Goal: Transaction & Acquisition: Purchase product/service

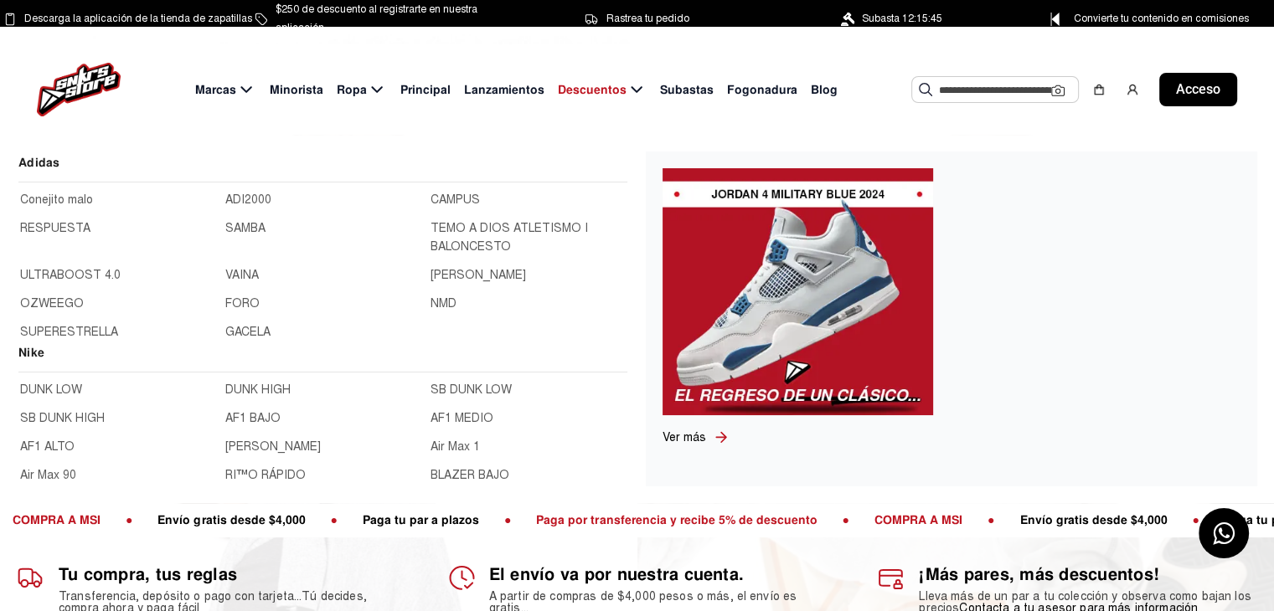
click at [33, 352] on font "Nike" at bounding box center [31, 352] width 26 height 15
click at [713, 121] on div "Marcas Minorista Ropa Principal Lanzamientos Descuentos Subastas Fogonadura Blo…" at bounding box center [637, 89] width 1274 height 90
click at [778, 283] on img at bounding box center [797, 291] width 270 height 247
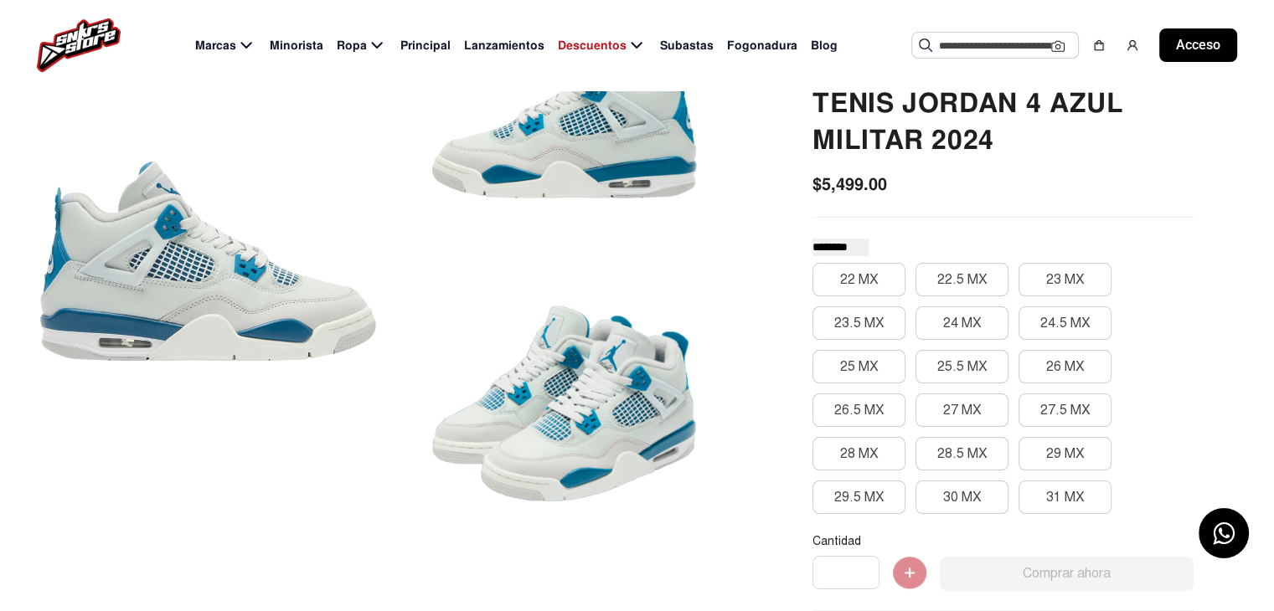
scroll to position [173, 0]
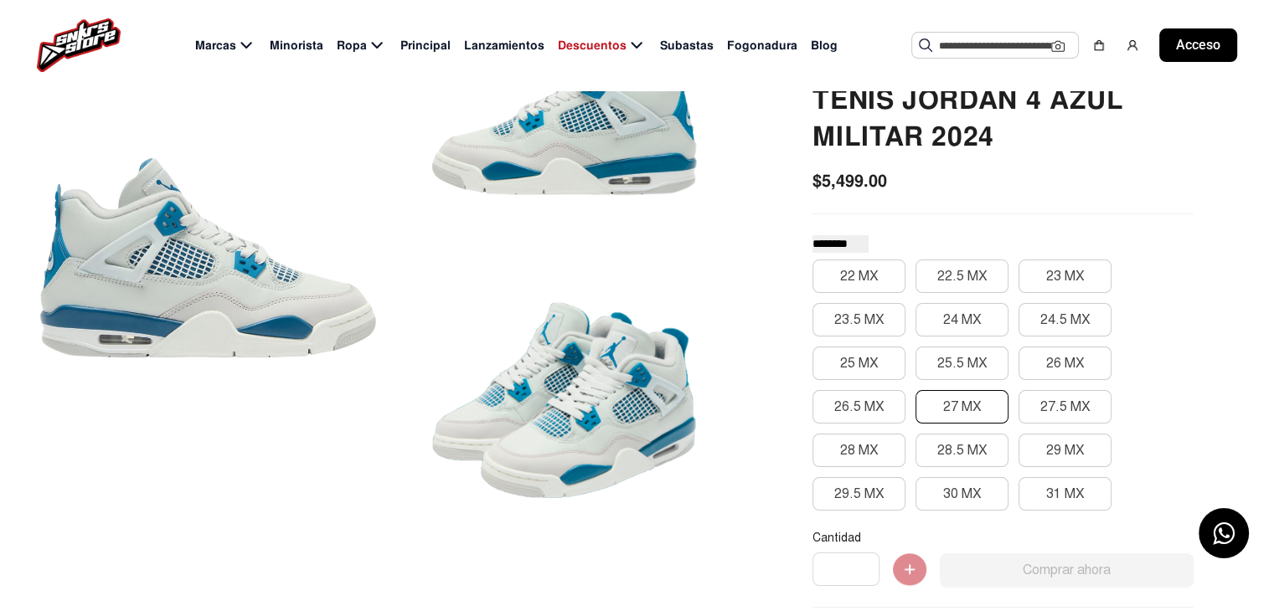
click at [954, 406] on font "27 MX" at bounding box center [962, 407] width 39 height 17
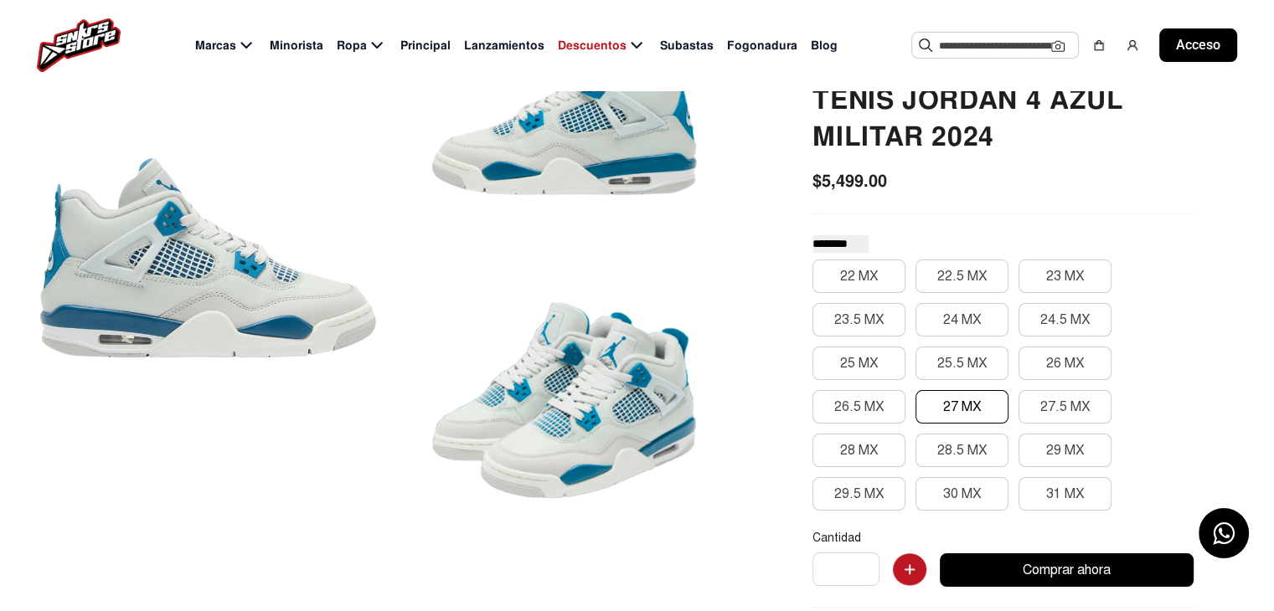
click at [955, 406] on font "27 MX" at bounding box center [962, 407] width 39 height 17
click at [1152, 269] on div "22 MX 22.5 MX 23 MX 23.5 MX 24 MX 24.5 MX 25 MX 25.5 MX 26 MX 26.5 MX 27 MX 27.…" at bounding box center [1002, 385] width 381 height 251
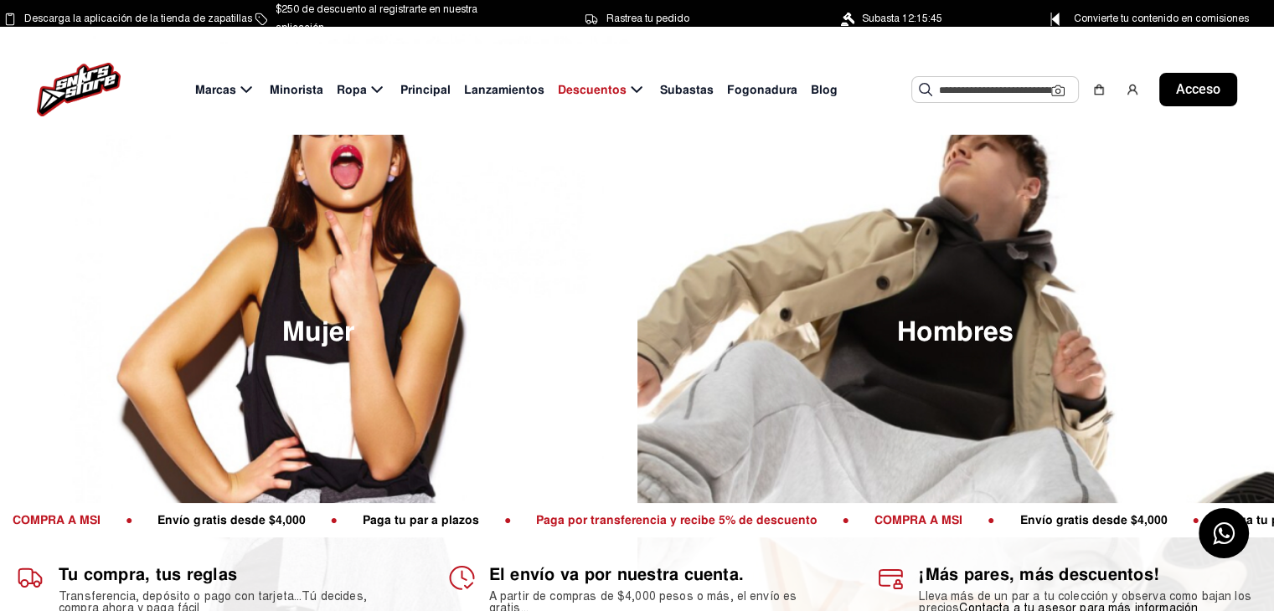
click at [306, 91] on font "Minorista" at bounding box center [297, 89] width 54 height 15
